Goal: Navigation & Orientation: Find specific page/section

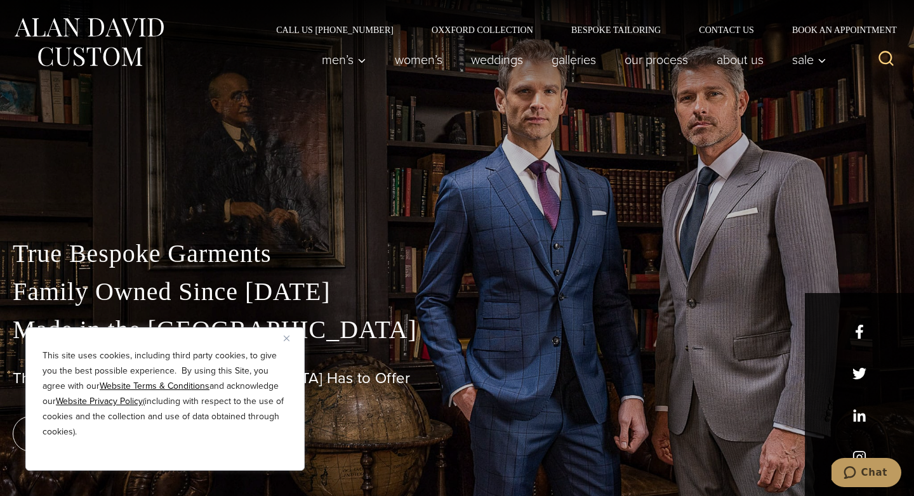
click at [289, 338] on button "Close" at bounding box center [291, 338] width 15 height 15
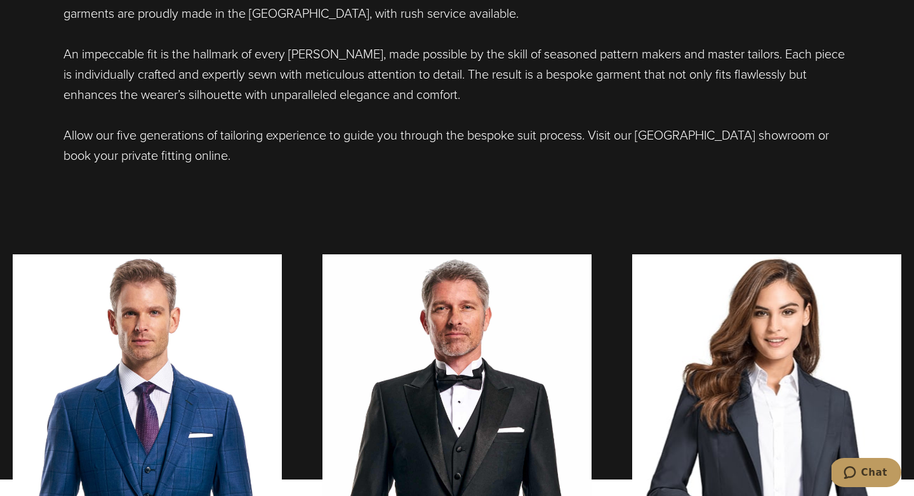
scroll to position [950, 0]
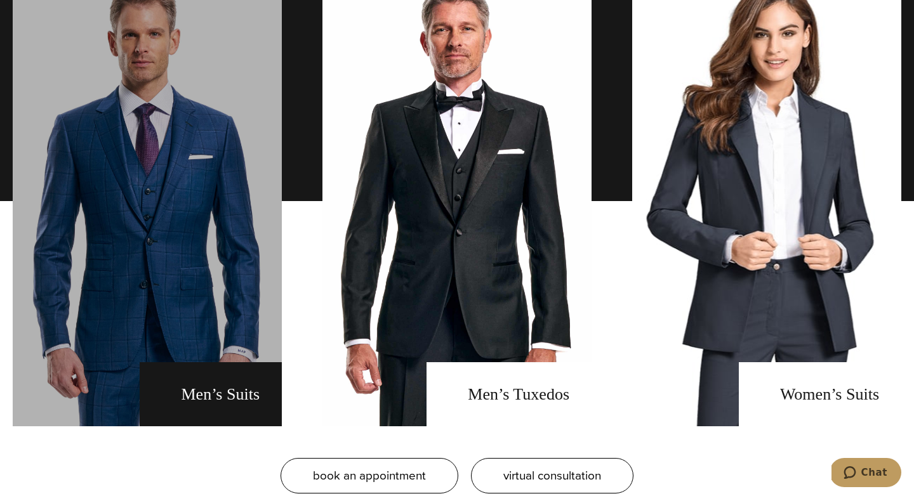
click at [222, 320] on link "men's suits" at bounding box center [147, 201] width 269 height 450
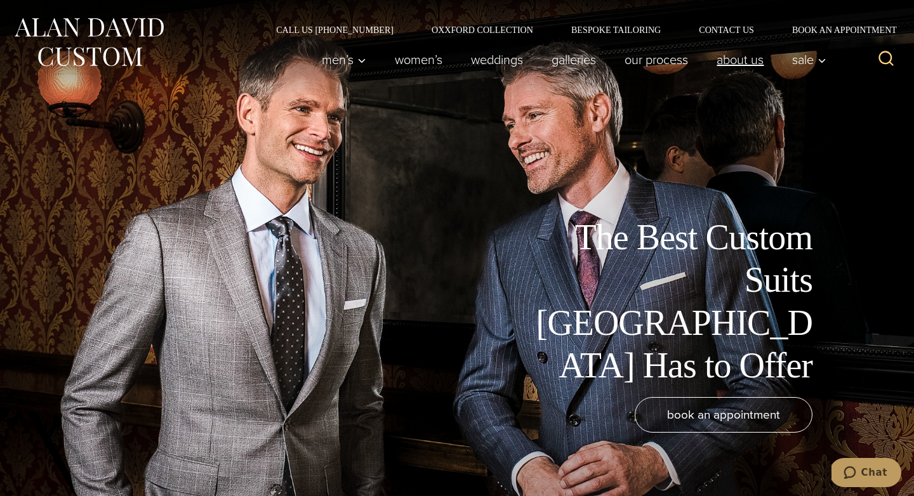
click at [752, 65] on link "About Us" at bounding box center [740, 59] width 76 height 25
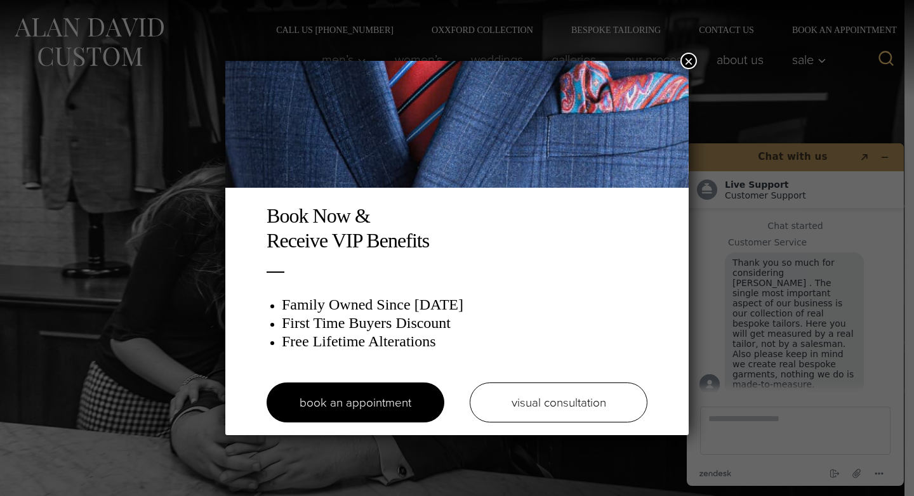
click at [688, 61] on button "×" at bounding box center [688, 61] width 16 height 16
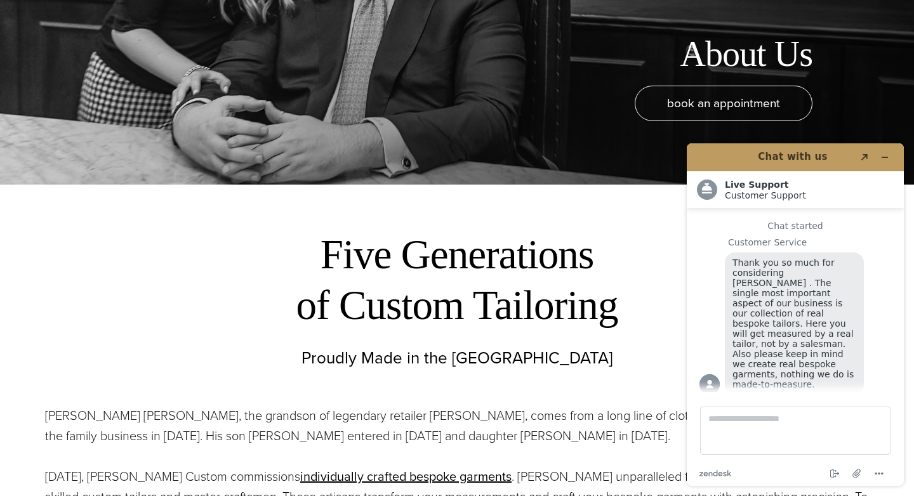
scroll to position [318, 0]
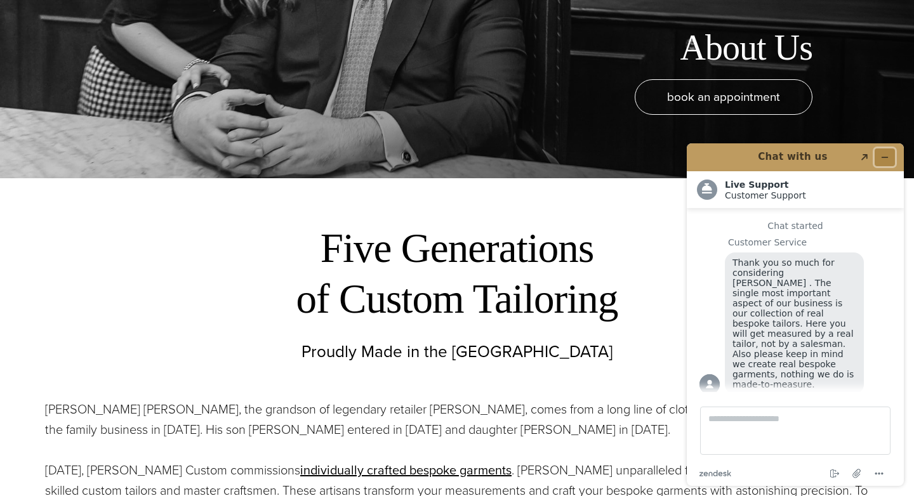
click at [881, 159] on icon "Minimize widget" at bounding box center [884, 157] width 9 height 9
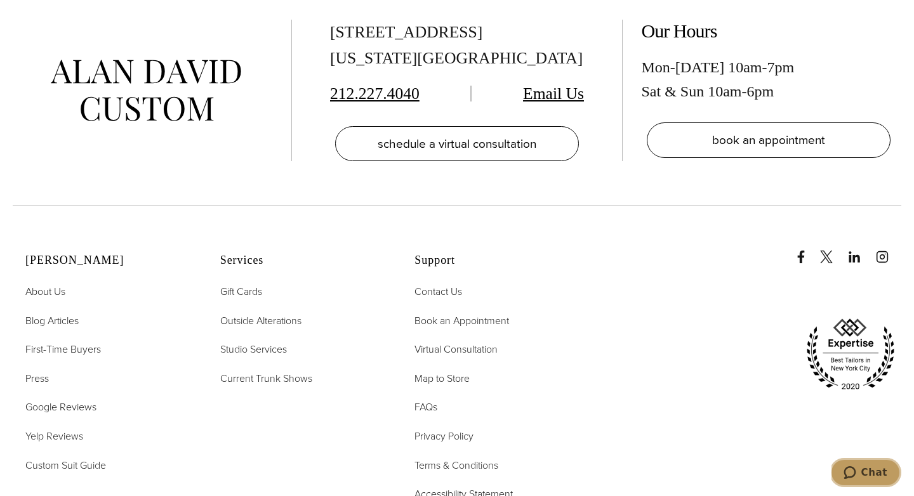
scroll to position [0, 0]
